Goal: Information Seeking & Learning: Learn about a topic

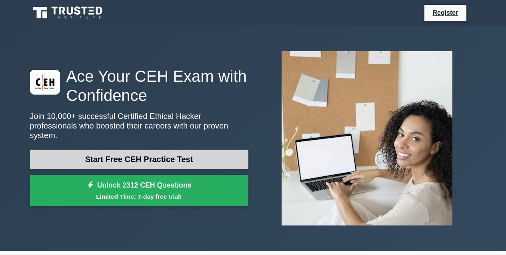
click at [201, 153] on link "Start Free CEH Practice Test" at bounding box center [139, 159] width 218 height 19
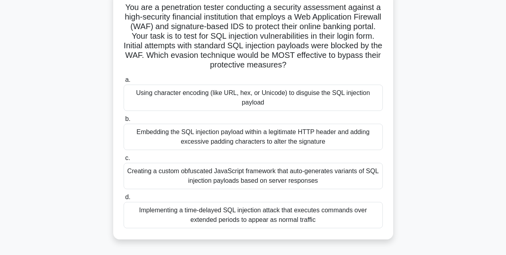
scroll to position [52, 0]
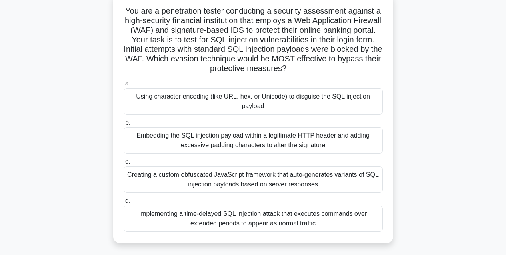
click at [373, 100] on div "Using character encoding (like URL, hex, or Unicode) to disguise the SQL inject…" at bounding box center [253, 101] width 259 height 26
click at [124, 86] on input "a. Using character encoding (like URL, hex, or Unicode) to disguise the SQL inj…" at bounding box center [124, 83] width 0 height 5
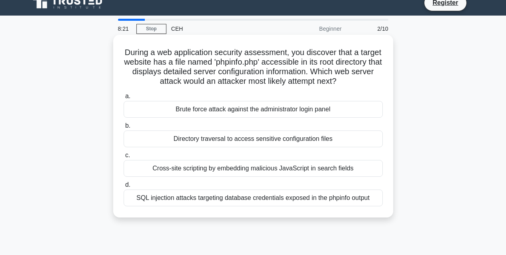
scroll to position [0, 0]
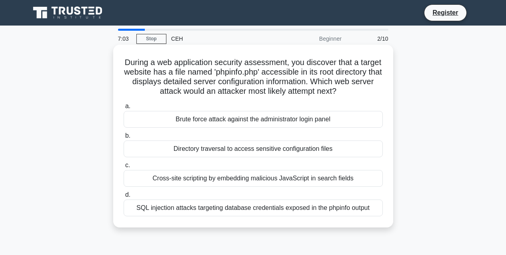
click at [267, 208] on div "SQL injection attacks targeting database credentials exposed in the phpinfo out…" at bounding box center [253, 208] width 259 height 17
click at [124, 198] on input "d. SQL injection attacks targeting database credentials exposed in the phpinfo …" at bounding box center [124, 195] width 0 height 5
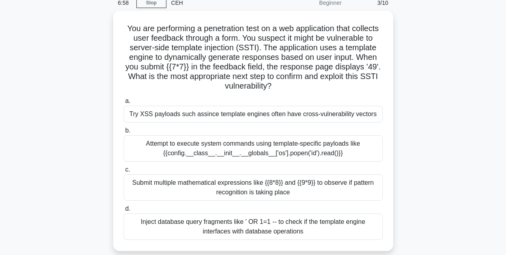
scroll to position [37, 0]
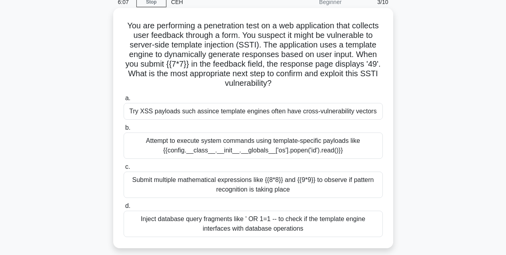
click at [276, 230] on div "Inject database query fragments like ' OR 1=1 -- to check if the template engin…" at bounding box center [253, 224] width 259 height 26
click at [124, 209] on input "d. Inject database query fragments like ' OR 1=1 -- to check if the template en…" at bounding box center [124, 206] width 0 height 5
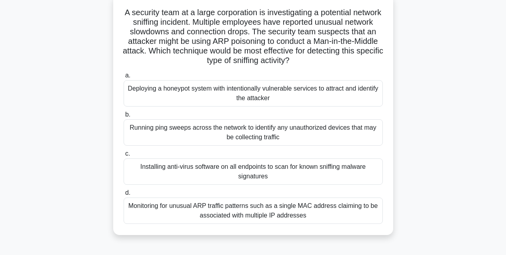
scroll to position [50, 0]
click at [316, 212] on div "Monitoring for unusual ARP traffic patterns such as a single MAC address claimi…" at bounding box center [253, 211] width 259 height 26
click at [124, 196] on input "d. Monitoring for unusual ARP traffic patterns such as a single MAC address cla…" at bounding box center [124, 193] width 0 height 5
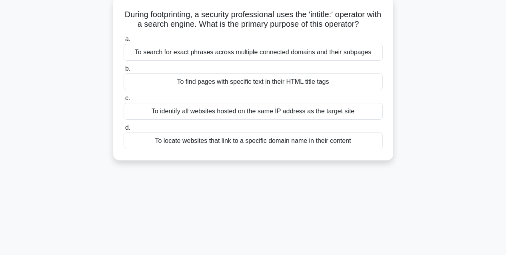
scroll to position [0, 0]
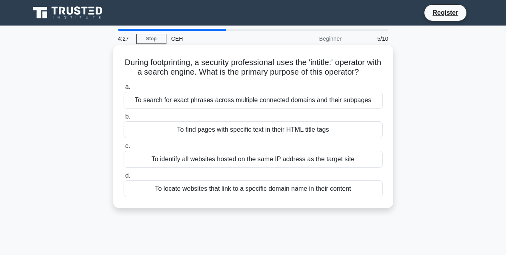
click at [330, 102] on div "To search for exact phrases across multiple connected domains and their subpages" at bounding box center [253, 100] width 259 height 17
click at [124, 90] on input "a. To search for exact phrases across multiple connected domains and their subp…" at bounding box center [124, 87] width 0 height 5
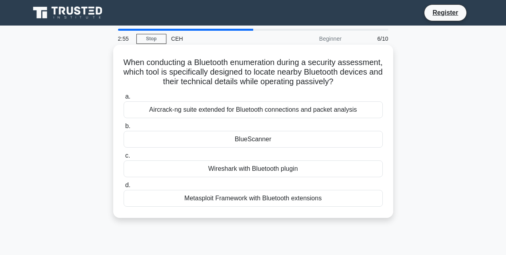
click at [269, 148] on div "BlueScanner" at bounding box center [253, 139] width 259 height 17
click at [124, 129] on input "b. BlueScanner" at bounding box center [124, 126] width 0 height 5
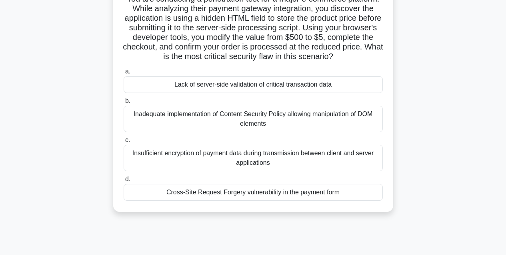
scroll to position [68, 0]
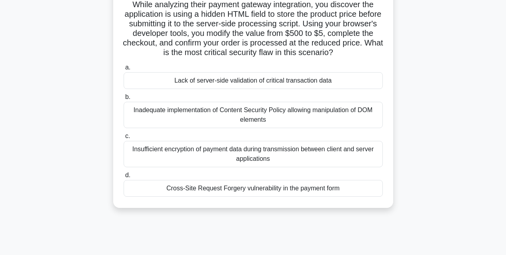
click at [357, 196] on div "Cross-Site Request Forgery vulnerability in the payment form" at bounding box center [253, 188] width 259 height 17
click at [124, 178] on input "d. Cross-Site Request Forgery vulnerability in the payment form" at bounding box center [124, 175] width 0 height 5
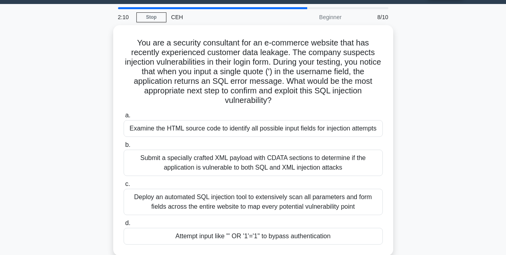
scroll to position [22, 0]
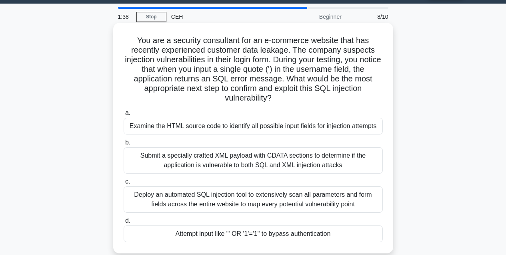
click at [329, 128] on div "Examine the HTML source code to identify all possible input fields for injectio…" at bounding box center [253, 126] width 259 height 17
click at [124, 116] on input "a. Examine the HTML source code to identify all possible input fields for injec…" at bounding box center [124, 113] width 0 height 5
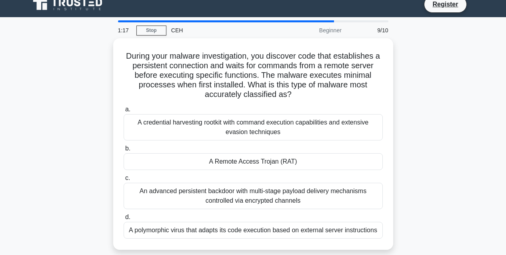
scroll to position [8, 0]
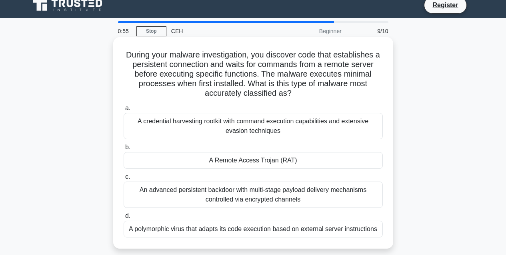
click at [315, 189] on div "An advanced persistent backdoor with multi-stage payload delivery mechanisms co…" at bounding box center [253, 195] width 259 height 26
click at [124, 180] on input "c. An advanced persistent backdoor with multi-stage payload delivery mechanisms…" at bounding box center [124, 177] width 0 height 5
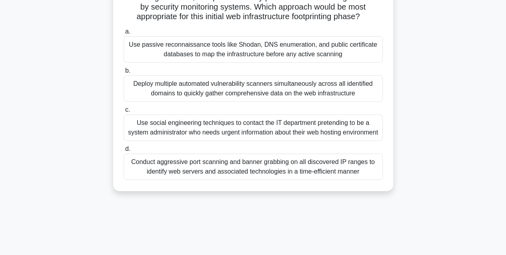
scroll to position [101, 0]
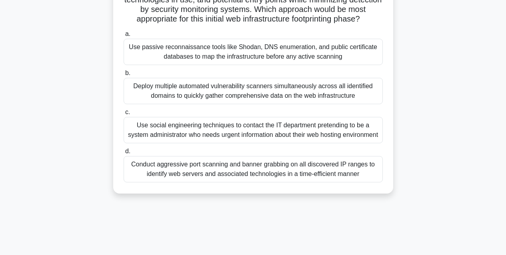
click at [213, 65] on div "Use passive reconnaissance tools like Shodan, DNS enumeration, and public certi…" at bounding box center [253, 52] width 259 height 26
click at [124, 37] on input "a. Use passive reconnaissance tools like Shodan, DNS enumeration, and public ce…" at bounding box center [124, 34] width 0 height 5
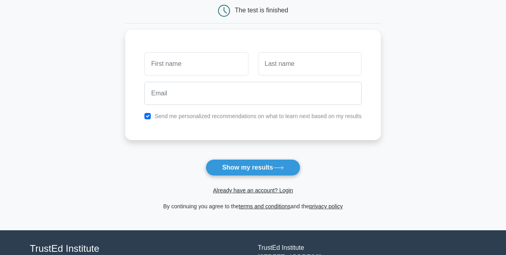
scroll to position [95, 0]
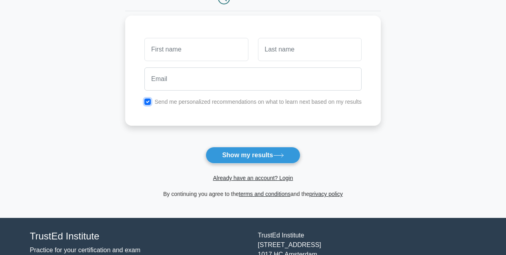
click at [148, 104] on input "checkbox" at bounding box center [147, 102] width 6 height 6
checkbox input "false"
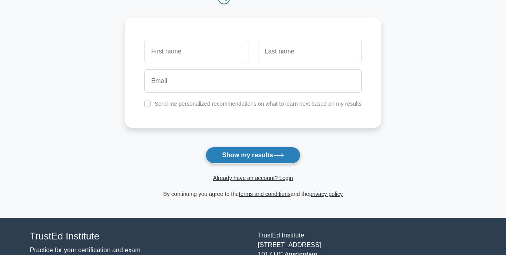
click at [249, 154] on button "Show my results" at bounding box center [252, 155] width 94 height 17
